Goal: Communication & Community: Participate in discussion

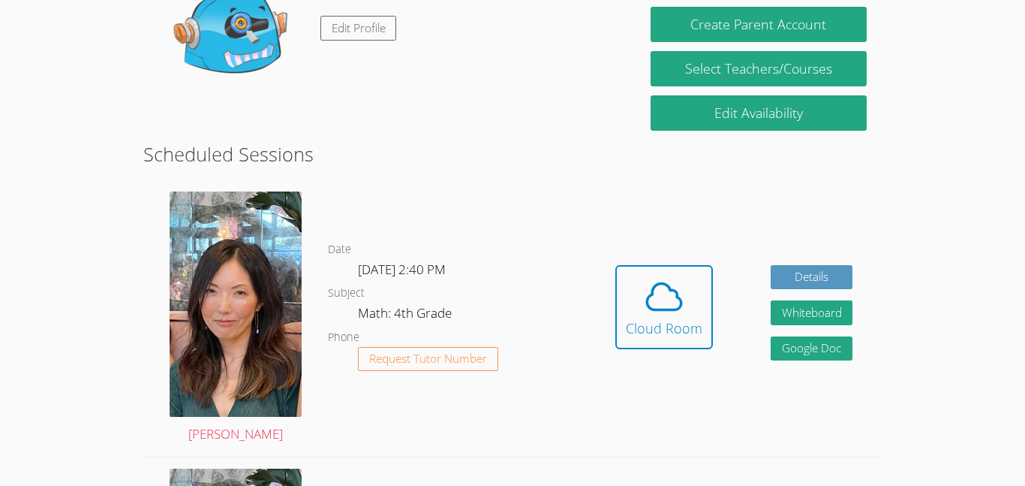
scroll to position [189, 0]
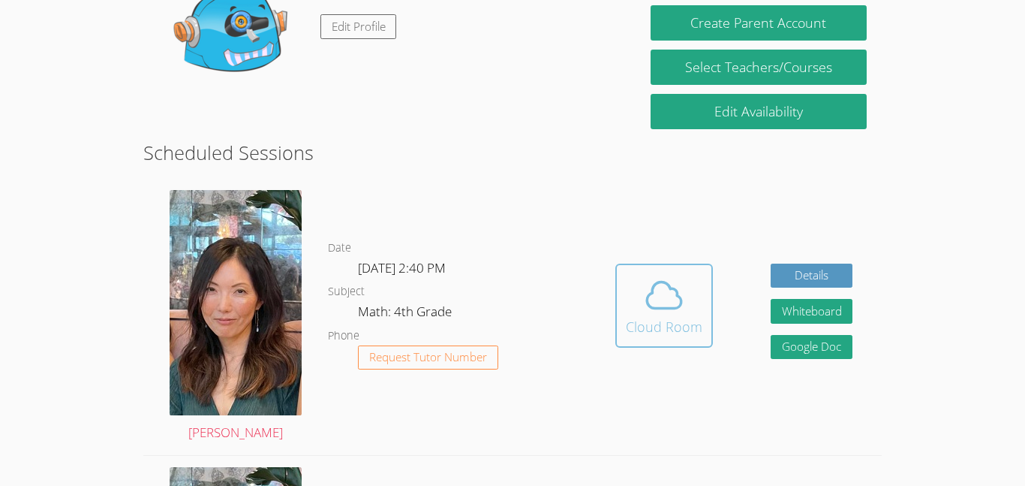
click at [624, 340] on button "Cloud Room" at bounding box center [664, 305] width 98 height 84
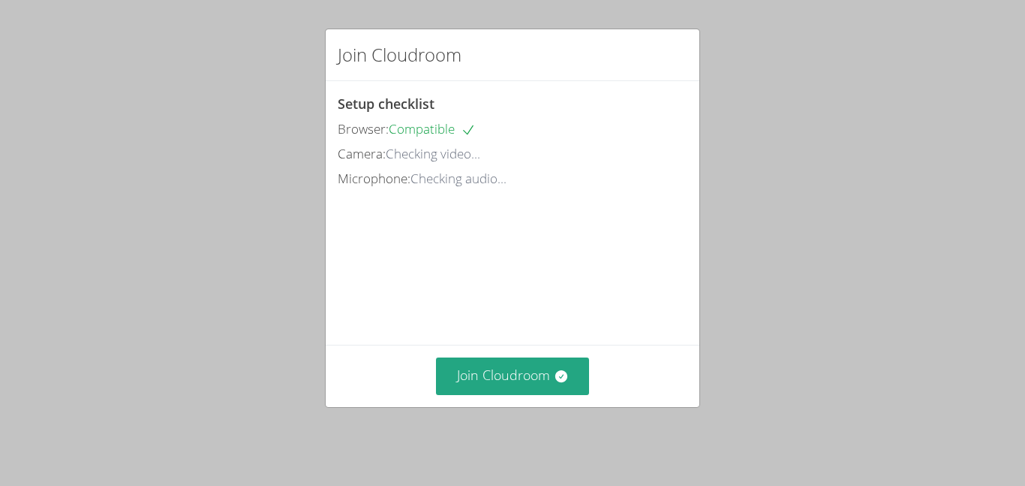
click at [1021, 62] on div "Join Cloudroom Setup checklist Browser: Compatible Camera: Checking video... Mi…" at bounding box center [512, 243] width 1025 height 486
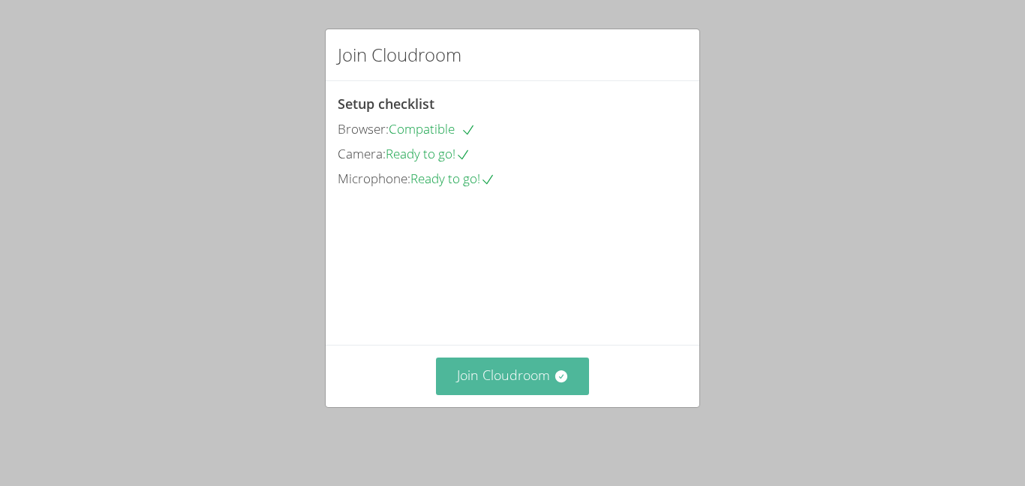
click at [552, 394] on button "Join Cloudroom" at bounding box center [513, 375] width 154 height 37
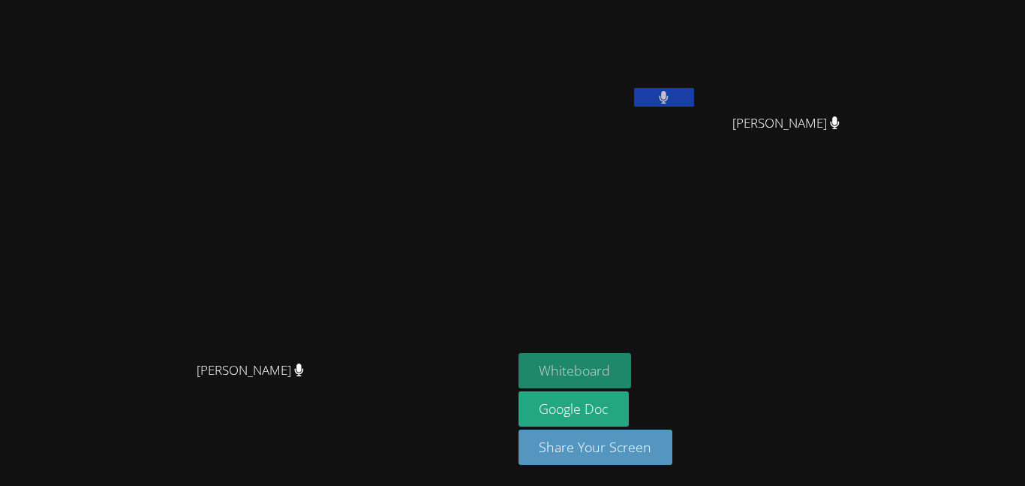
click at [632, 375] on button "Whiteboard" at bounding box center [575, 370] width 113 height 35
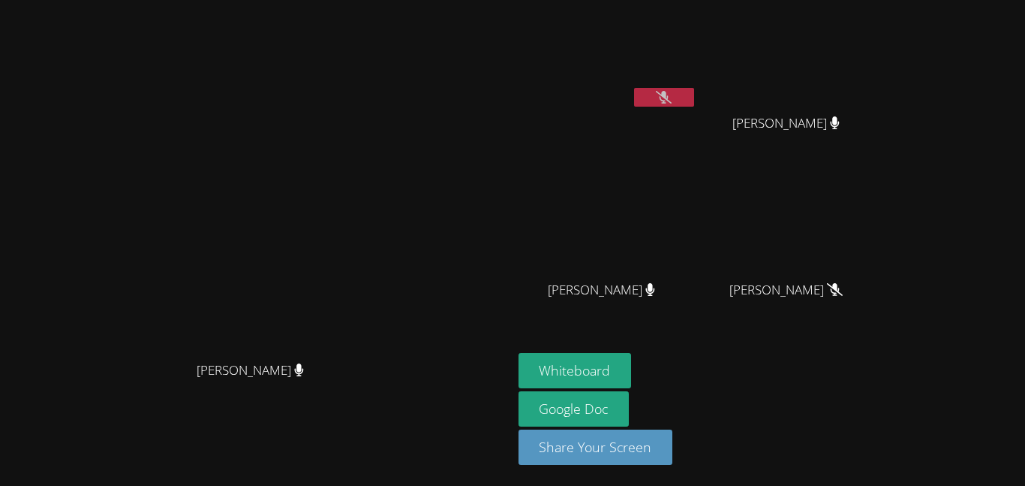
click at [672, 98] on icon at bounding box center [664, 97] width 16 height 13
click at [694, 103] on button at bounding box center [664, 97] width 60 height 19
click at [694, 100] on button at bounding box center [664, 97] width 60 height 19
click at [694, 101] on button at bounding box center [664, 97] width 60 height 19
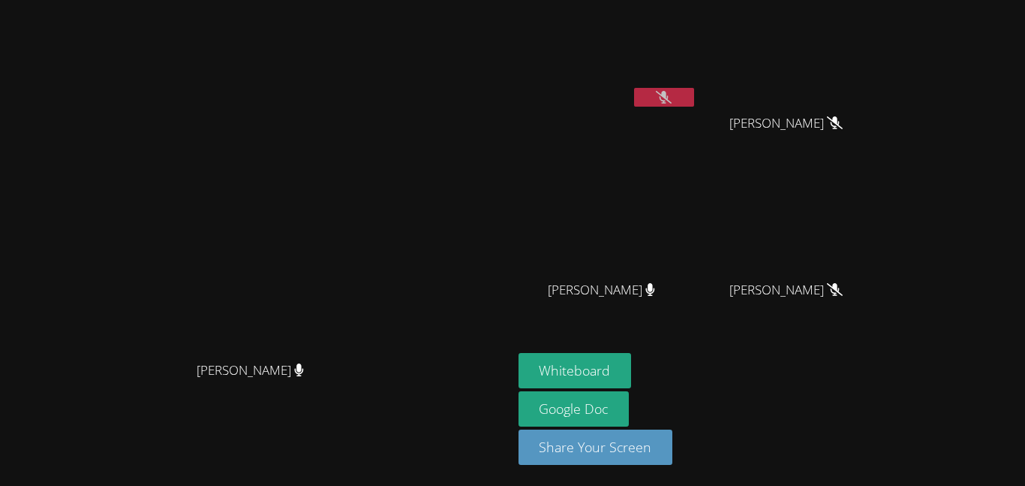
click at [694, 105] on button at bounding box center [664, 97] width 60 height 19
click at [669, 103] on icon at bounding box center [664, 97] width 10 height 13
click at [672, 101] on icon at bounding box center [664, 97] width 16 height 13
click at [669, 103] on icon at bounding box center [664, 97] width 10 height 13
click at [694, 101] on button at bounding box center [664, 97] width 60 height 19
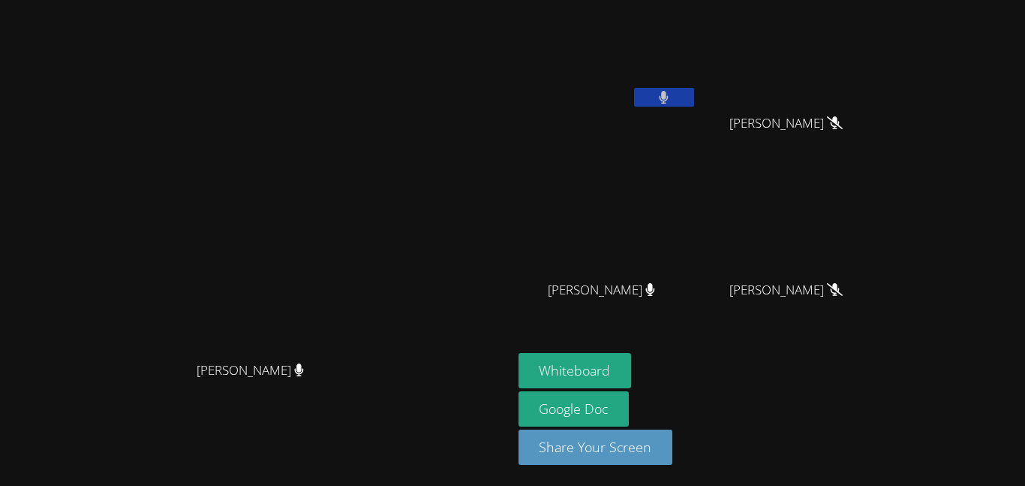
click at [697, 94] on video at bounding box center [608, 56] width 179 height 101
click at [694, 101] on button at bounding box center [664, 97] width 60 height 19
click at [672, 101] on icon at bounding box center [664, 97] width 16 height 13
click at [694, 104] on button at bounding box center [664, 97] width 60 height 19
click at [694, 99] on button at bounding box center [664, 97] width 60 height 19
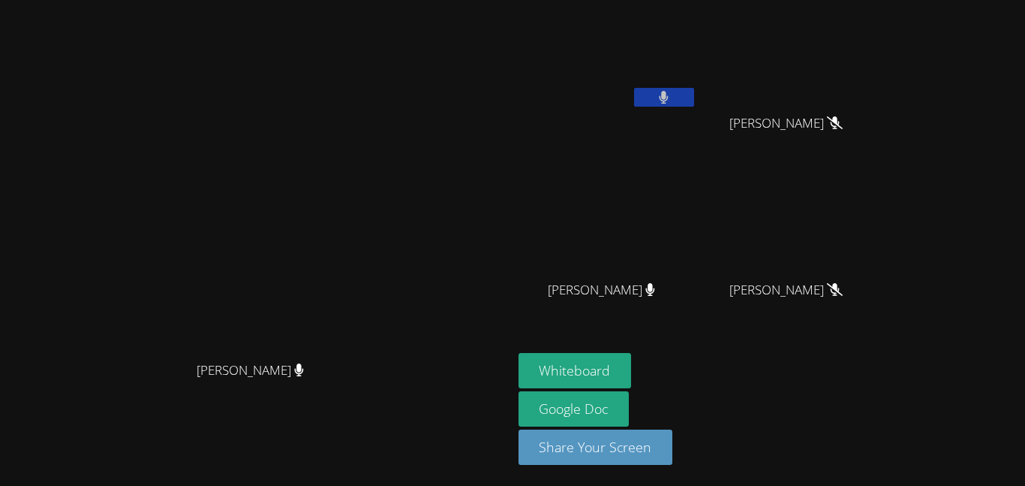
click at [694, 104] on button at bounding box center [664, 97] width 60 height 19
click at [672, 100] on icon at bounding box center [664, 97] width 16 height 13
click at [694, 102] on button at bounding box center [664, 97] width 60 height 19
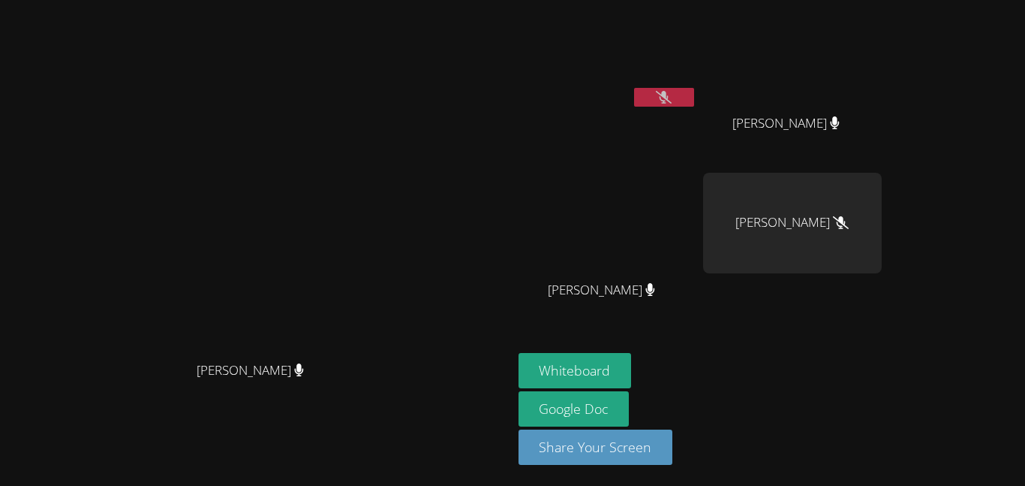
click at [697, 110] on div "Aceton Pennington" at bounding box center [608, 59] width 179 height 107
click at [672, 100] on icon at bounding box center [664, 97] width 16 height 13
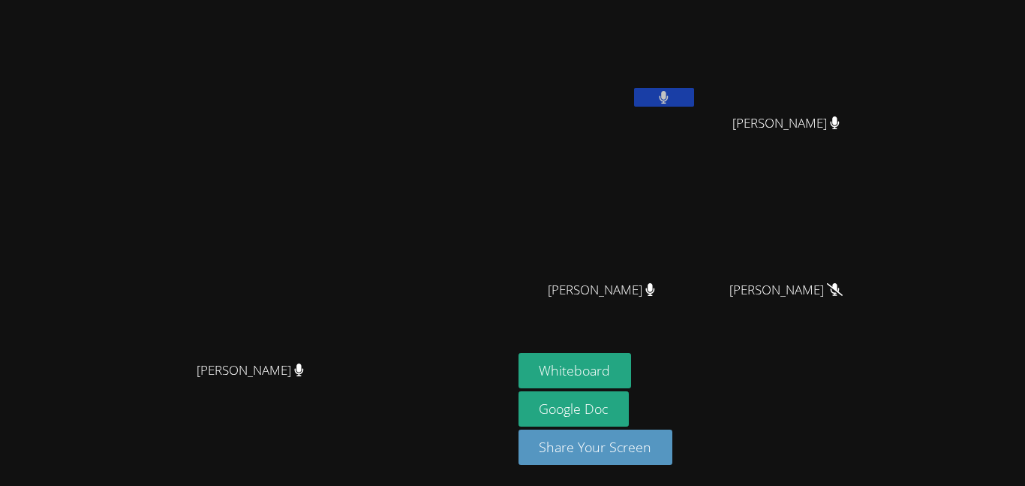
click at [694, 101] on button at bounding box center [664, 97] width 60 height 19
click at [672, 95] on icon at bounding box center [664, 97] width 16 height 13
click at [694, 95] on button at bounding box center [664, 97] width 60 height 19
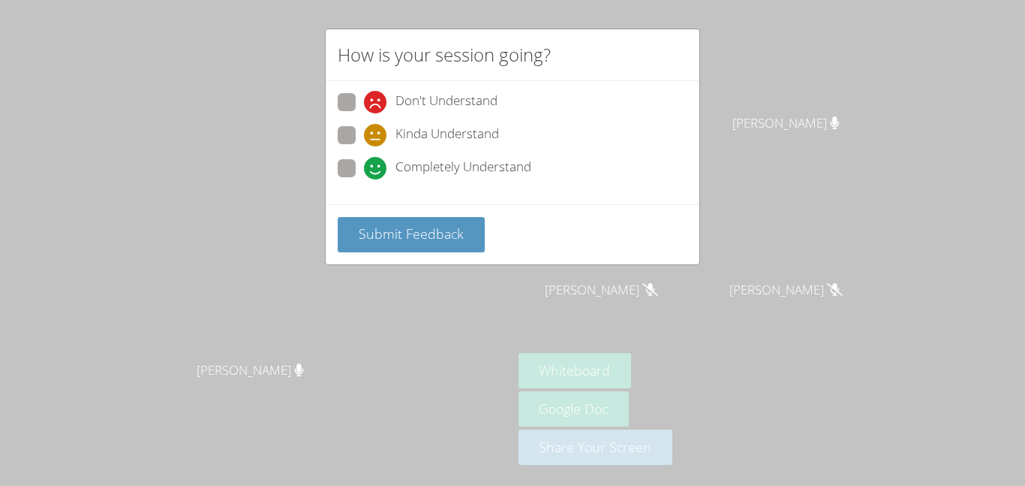
click at [375, 161] on icon at bounding box center [375, 168] width 23 height 23
click at [375, 161] on input "Completely Understand" at bounding box center [370, 165] width 13 height 13
radio input "true"
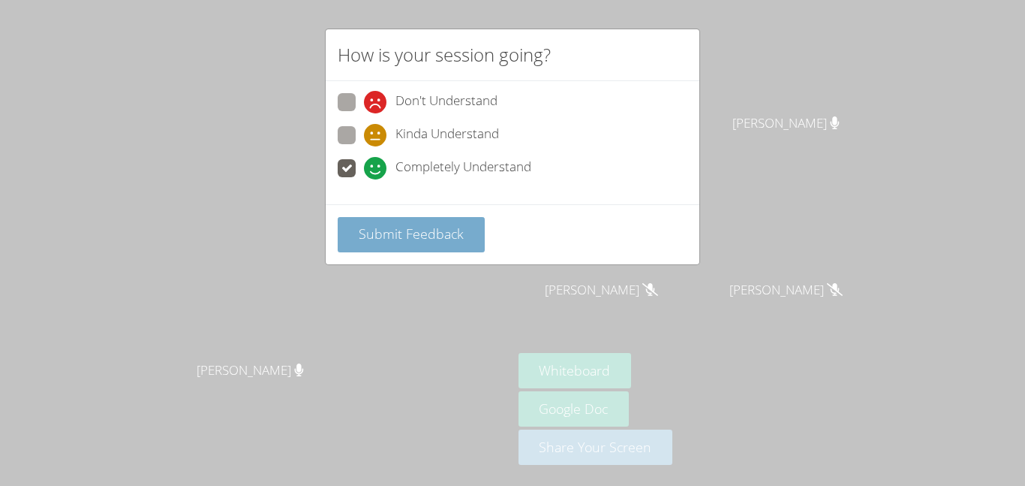
click at [440, 221] on button "Submit Feedback" at bounding box center [411, 234] width 147 height 35
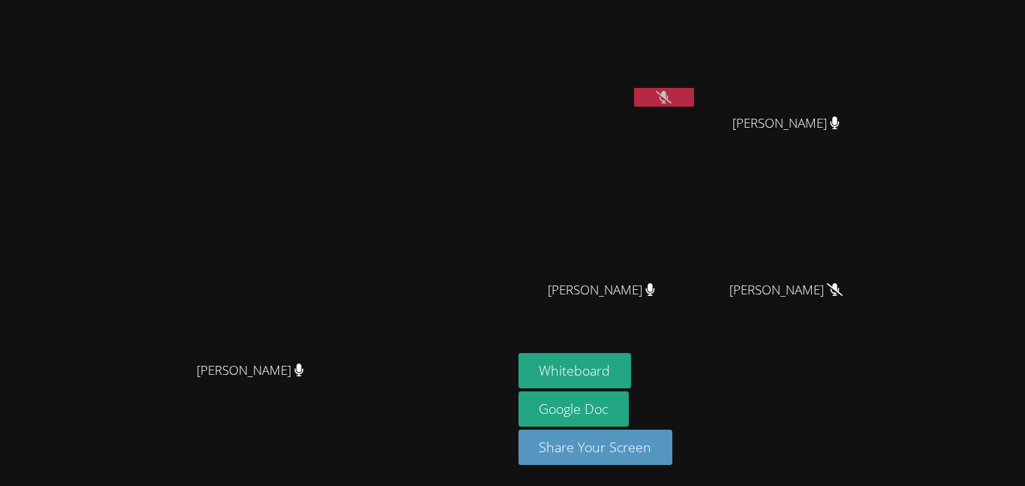
click at [694, 99] on button at bounding box center [664, 97] width 60 height 19
click at [672, 93] on icon at bounding box center [664, 97] width 16 height 13
click at [694, 99] on button at bounding box center [664, 97] width 60 height 19
click at [672, 92] on icon at bounding box center [664, 97] width 16 height 13
click at [669, 92] on icon at bounding box center [664, 97] width 9 height 13
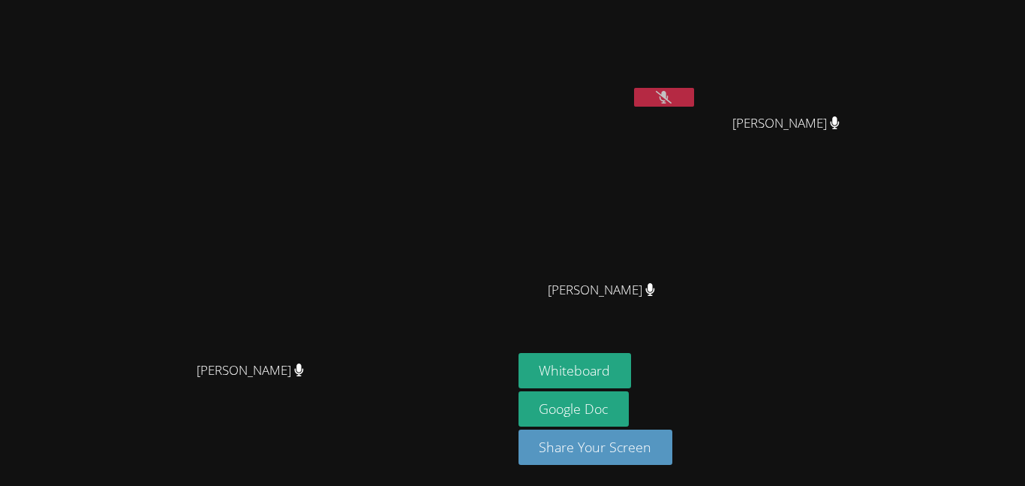
click at [672, 100] on icon at bounding box center [664, 97] width 16 height 13
click at [669, 100] on icon at bounding box center [664, 97] width 9 height 13
click at [694, 97] on button at bounding box center [664, 97] width 60 height 19
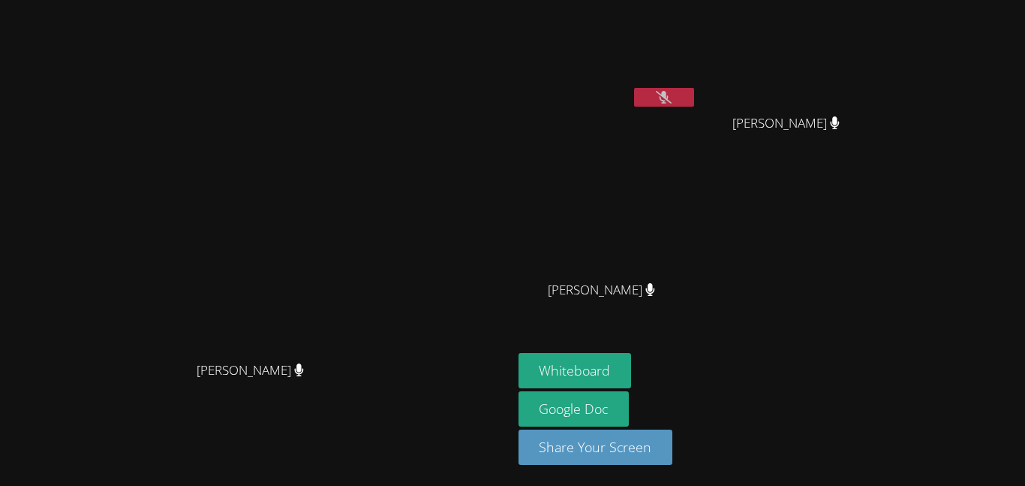
click at [672, 98] on icon at bounding box center [664, 97] width 16 height 13
click at [669, 99] on icon at bounding box center [664, 97] width 10 height 13
click at [672, 99] on icon at bounding box center [664, 97] width 16 height 13
click at [669, 99] on icon at bounding box center [664, 97] width 9 height 13
